Goal: Task Accomplishment & Management: Complete application form

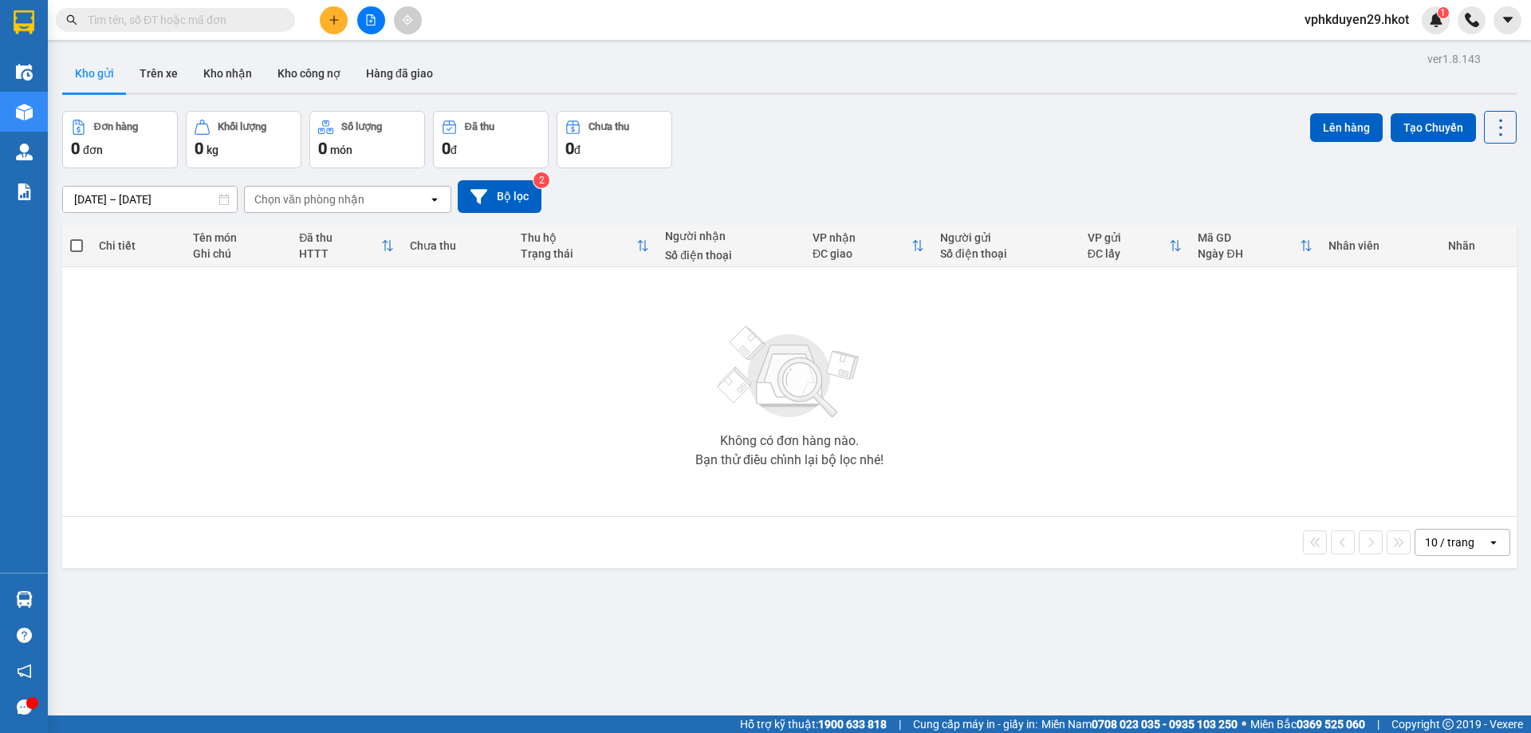
click at [186, 12] on input "text" at bounding box center [182, 20] width 188 height 18
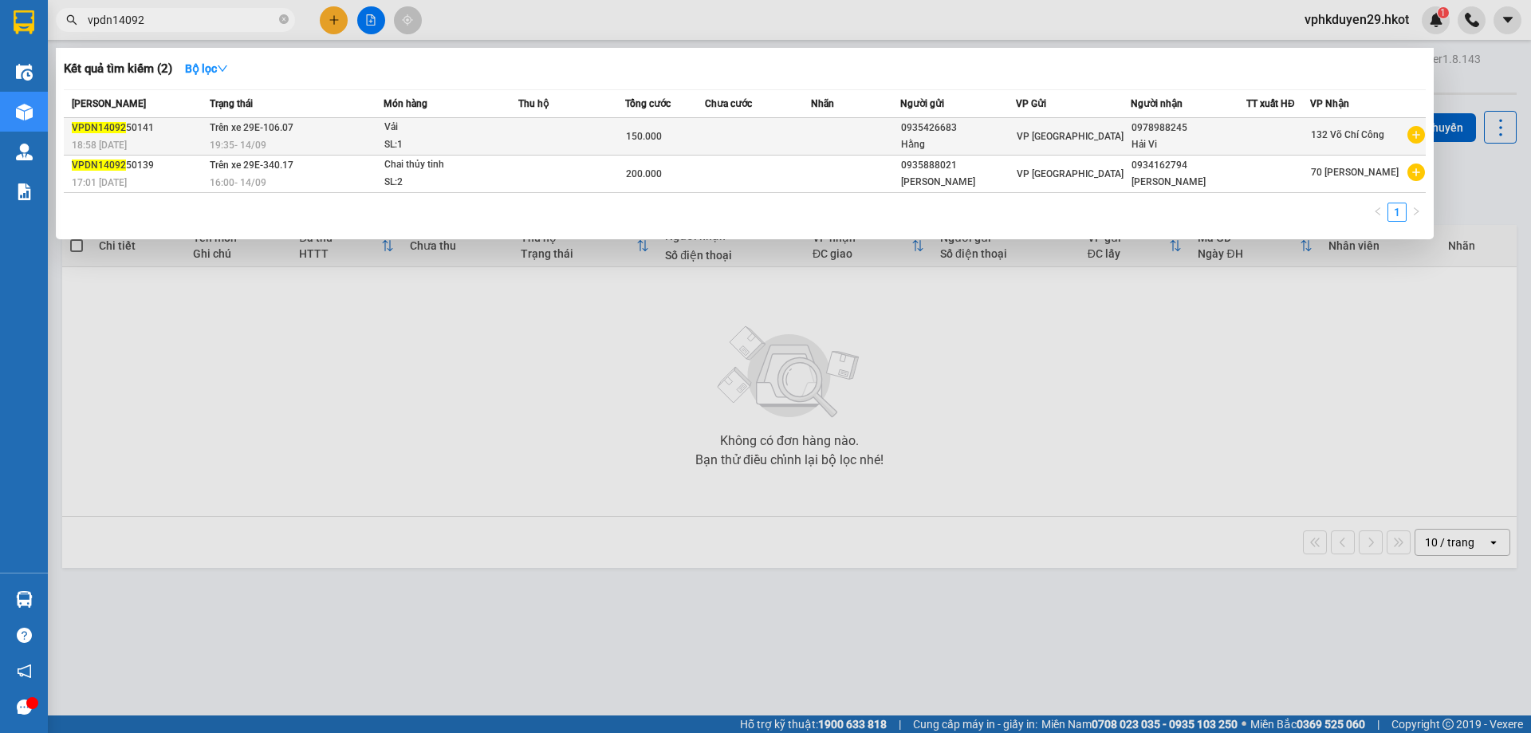
type input "vpdn14092"
click at [1087, 136] on div "VP [GEOGRAPHIC_DATA]" at bounding box center [1073, 137] width 114 height 18
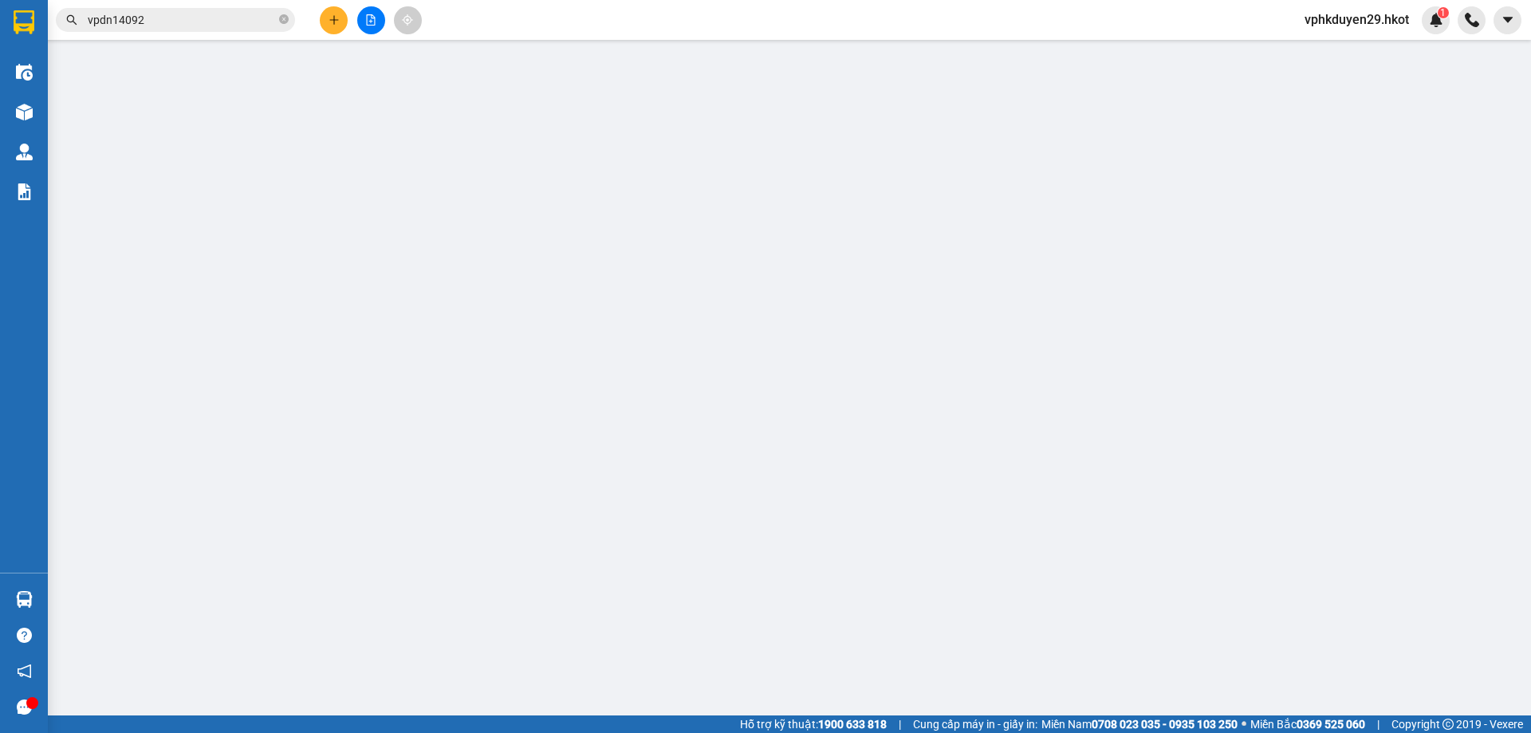
type input "0935426683"
type input "Hằng"
type input "0978988245"
type input "Hải Vi"
type input "150.000"
